Goal: Navigation & Orientation: Understand site structure

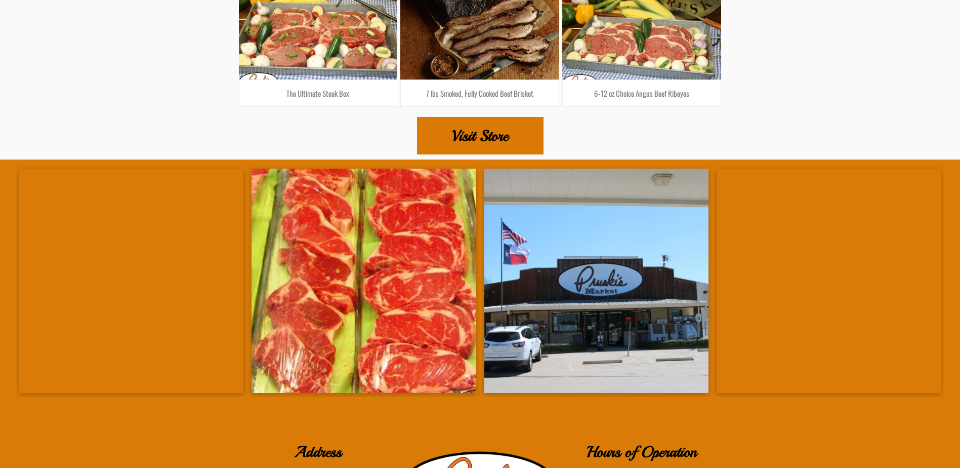
scroll to position [1747, 0]
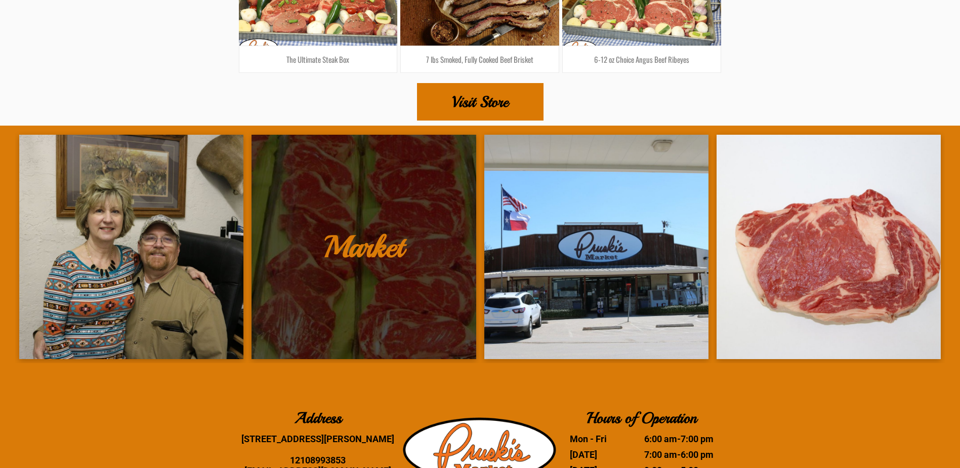
click at [268, 227] on link at bounding box center [364, 247] width 224 height 224
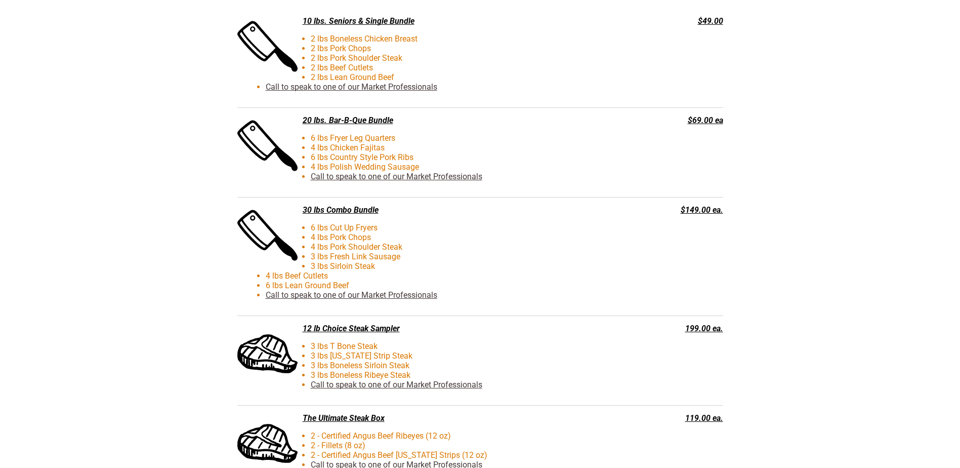
scroll to position [2361, 0]
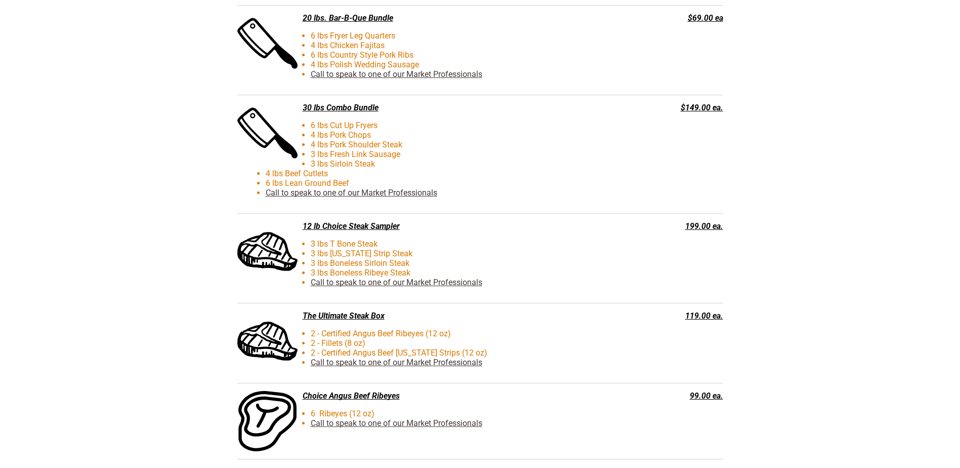
drag, startPoint x: 940, startPoint y: 357, endPoint x: 938, endPoint y: 382, distance: 25.4
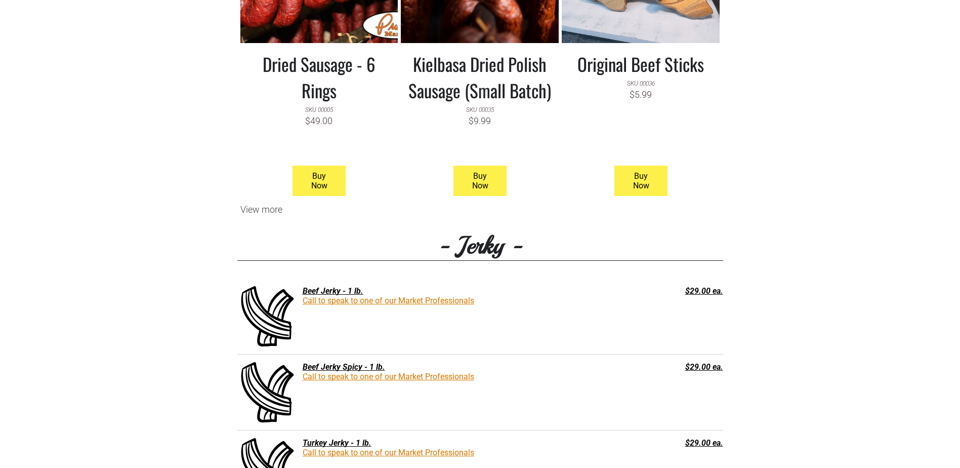
scroll to position [997, 0]
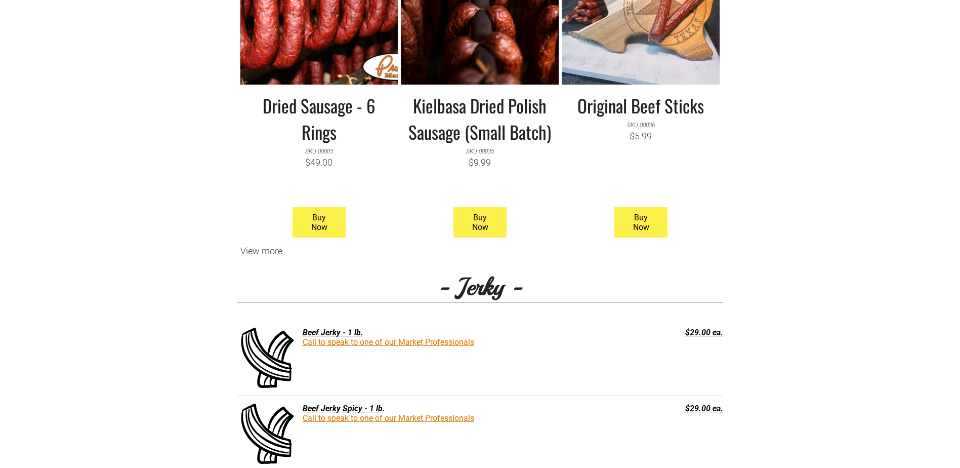
click at [292, 107] on h3 "Dried Sausage - 6 Rings" at bounding box center [319, 118] width 143 height 53
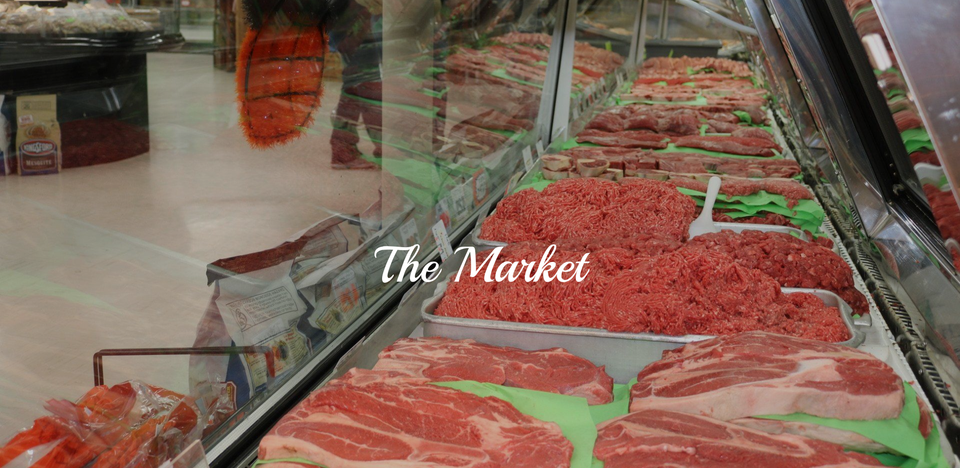
scroll to position [0, 0]
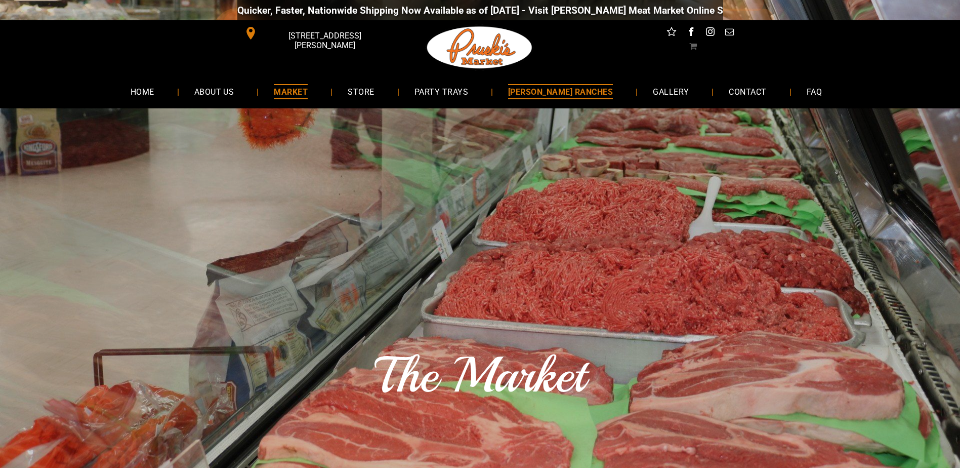
click at [564, 91] on span "[PERSON_NAME] RANCHES" at bounding box center [560, 91] width 105 height 15
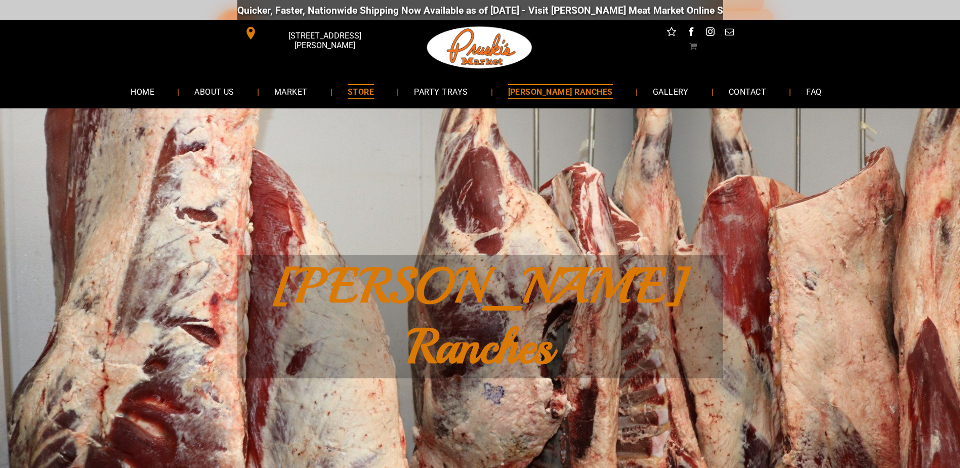
click at [389, 90] on link "STORE" at bounding box center [361, 91] width 57 height 27
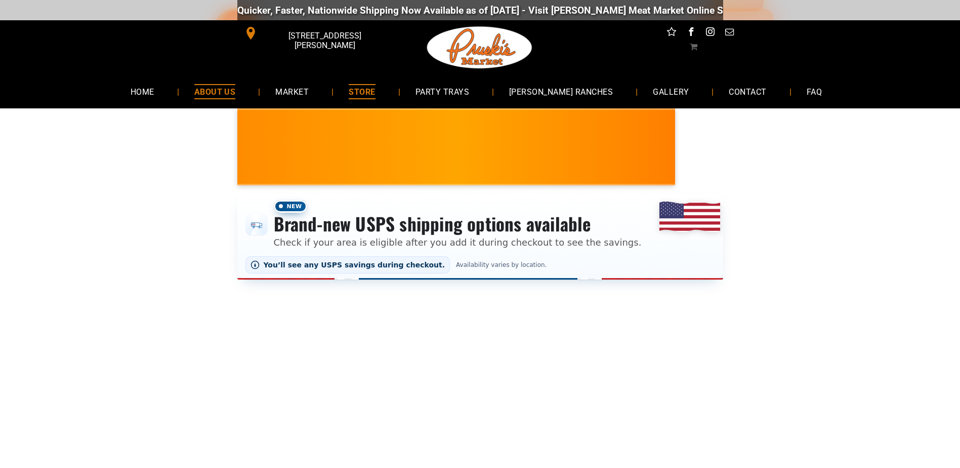
click at [236, 90] on span "ABOUT US" at bounding box center [215, 91] width 42 height 15
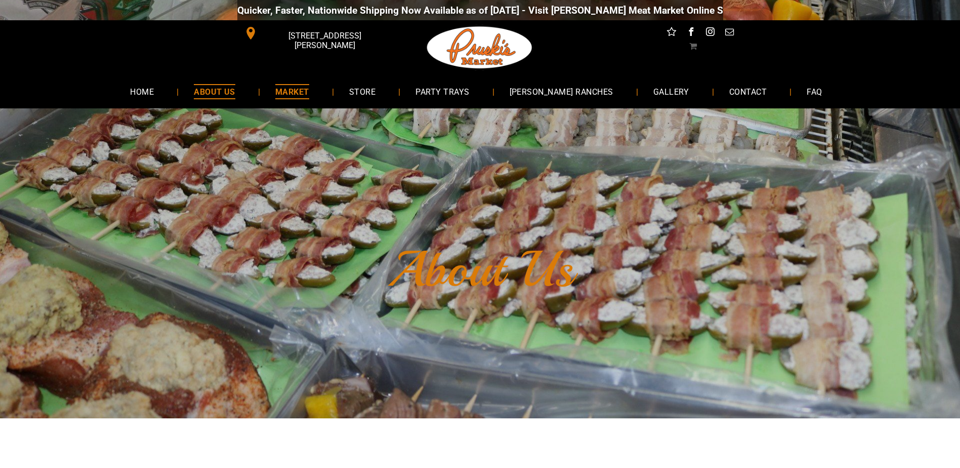
click at [309, 96] on span "MARKET" at bounding box center [292, 91] width 34 height 15
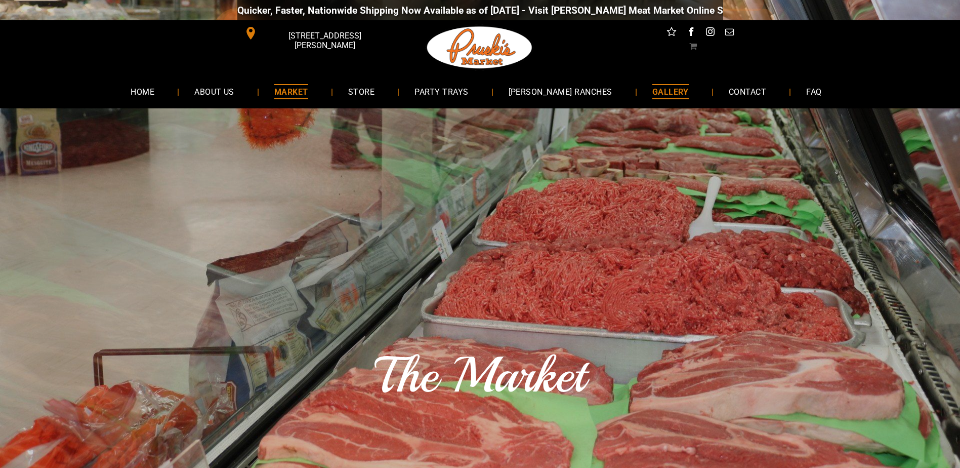
click at [667, 90] on span "GALLERY" at bounding box center [670, 91] width 36 height 15
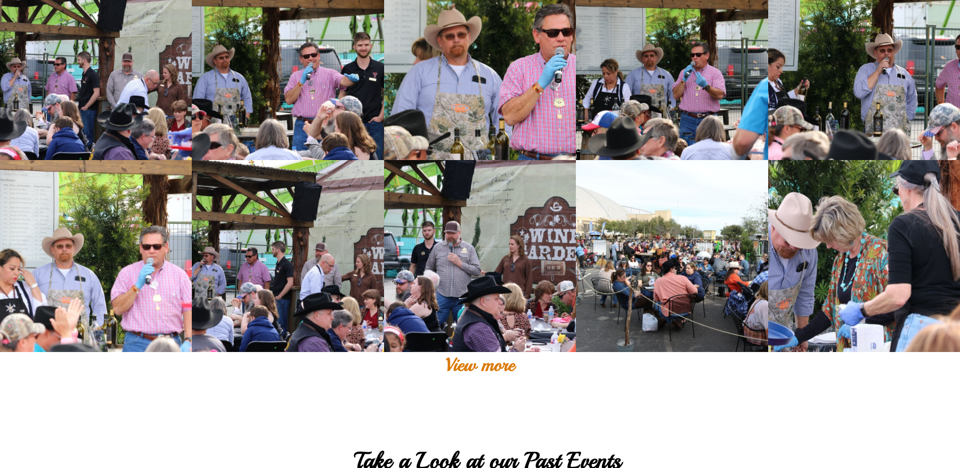
scroll to position [245, 0]
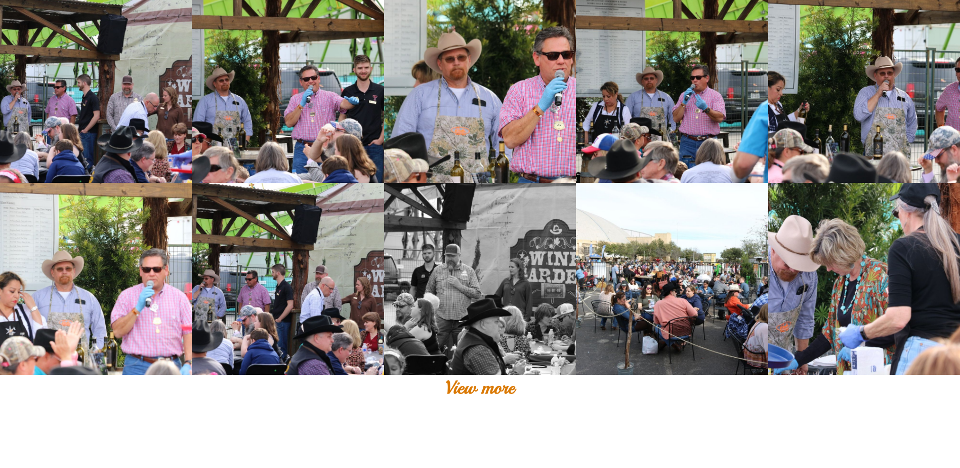
click at [499, 290] on link at bounding box center [480, 279] width 192 height 192
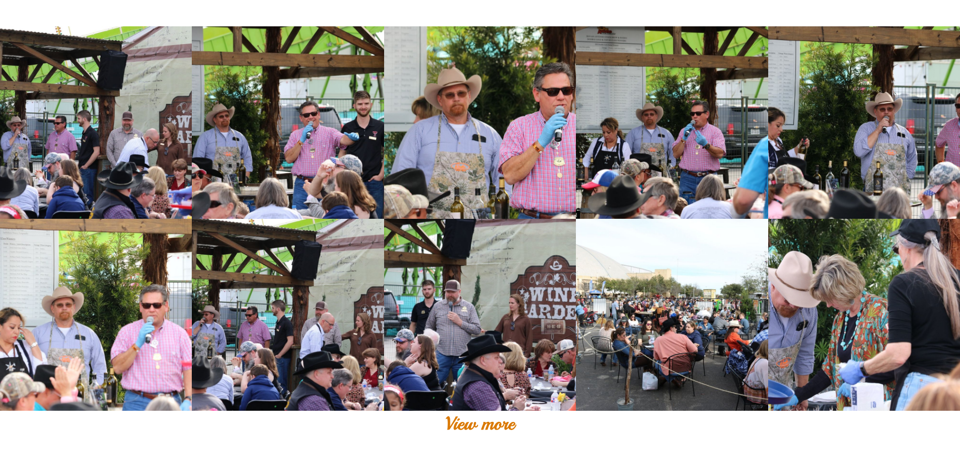
scroll to position [195, 0]
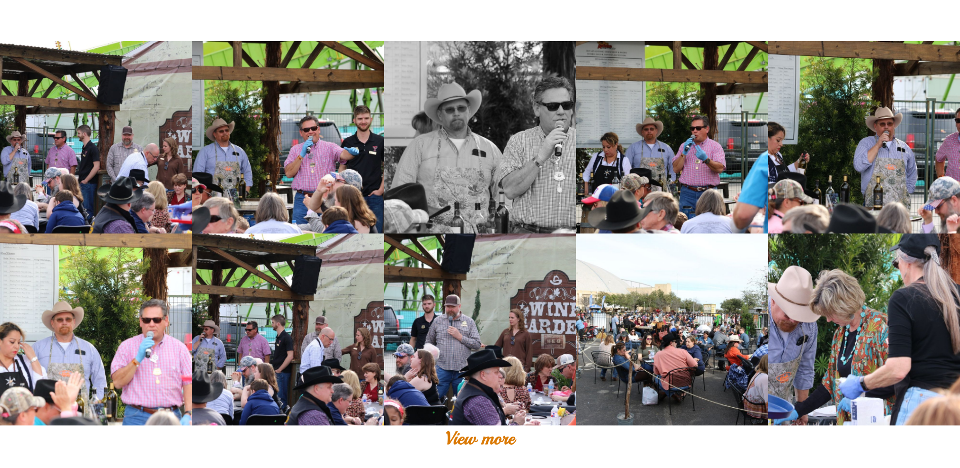
click at [465, 177] on link at bounding box center [480, 137] width 192 height 192
